Goal: Information Seeking & Learning: Learn about a topic

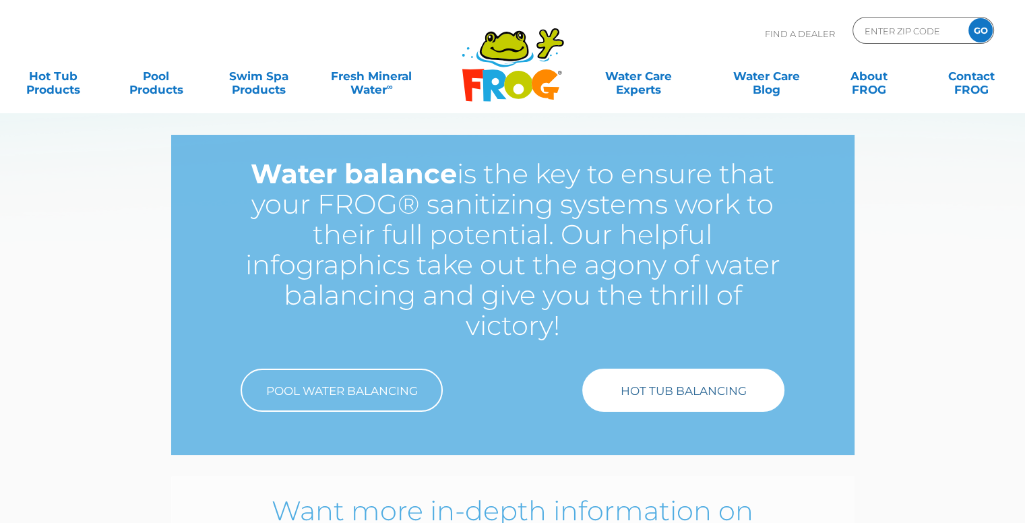
click at [688, 401] on link "Hot Tub Balancing" at bounding box center [683, 390] width 202 height 43
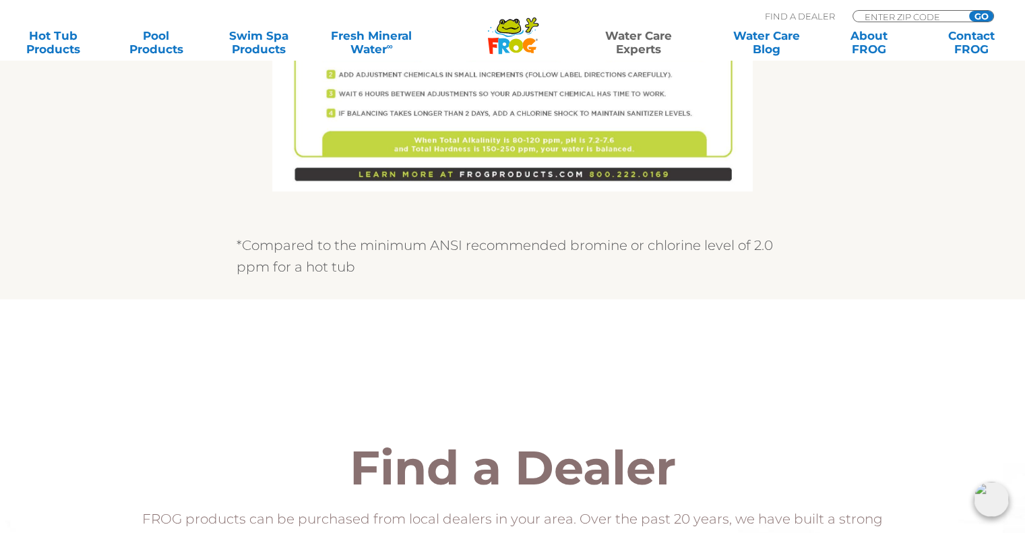
scroll to position [1112, 0]
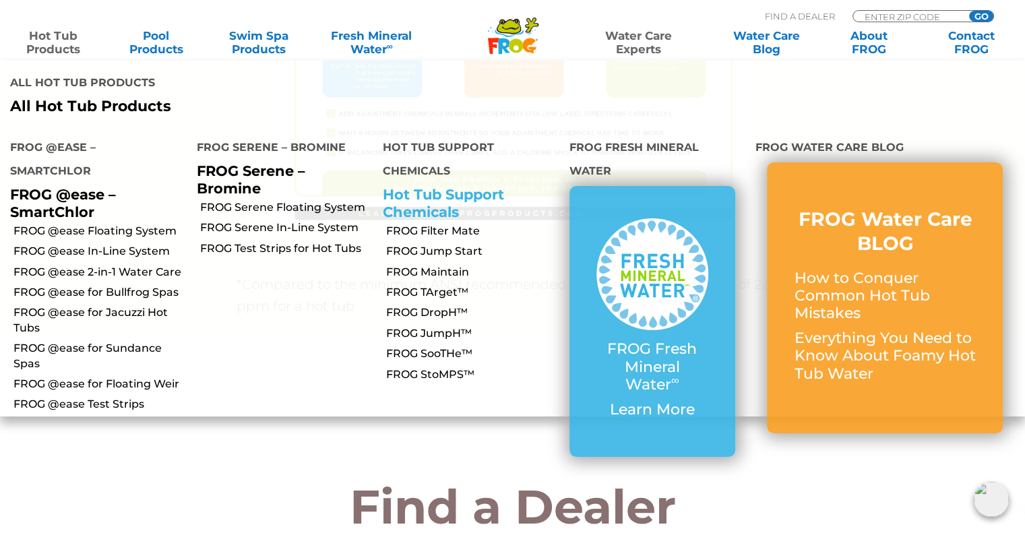
click at [401, 186] on link "Hot Tub Support Chemicals" at bounding box center [443, 203] width 121 height 34
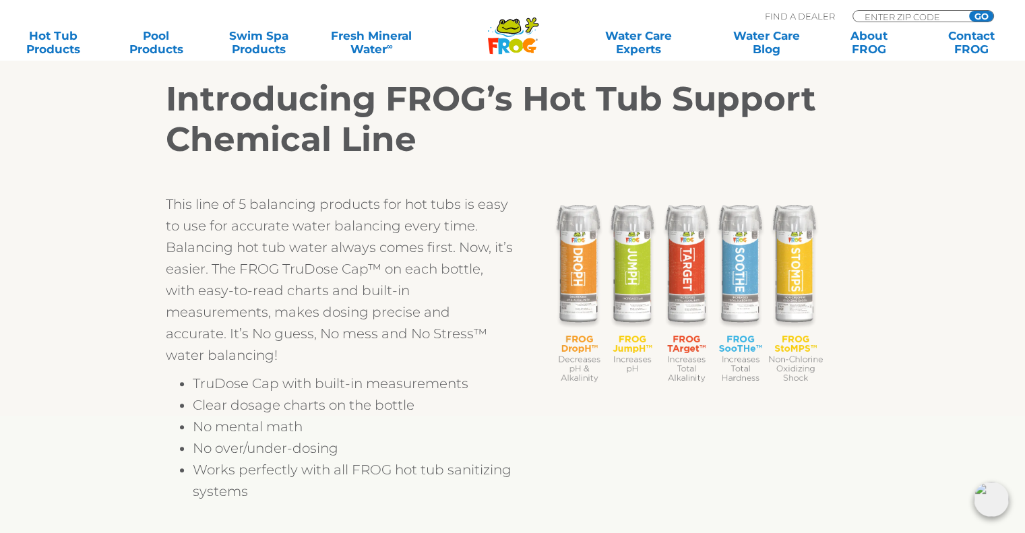
scroll to position [379, 0]
